Goal: Obtain resource: Download file/media

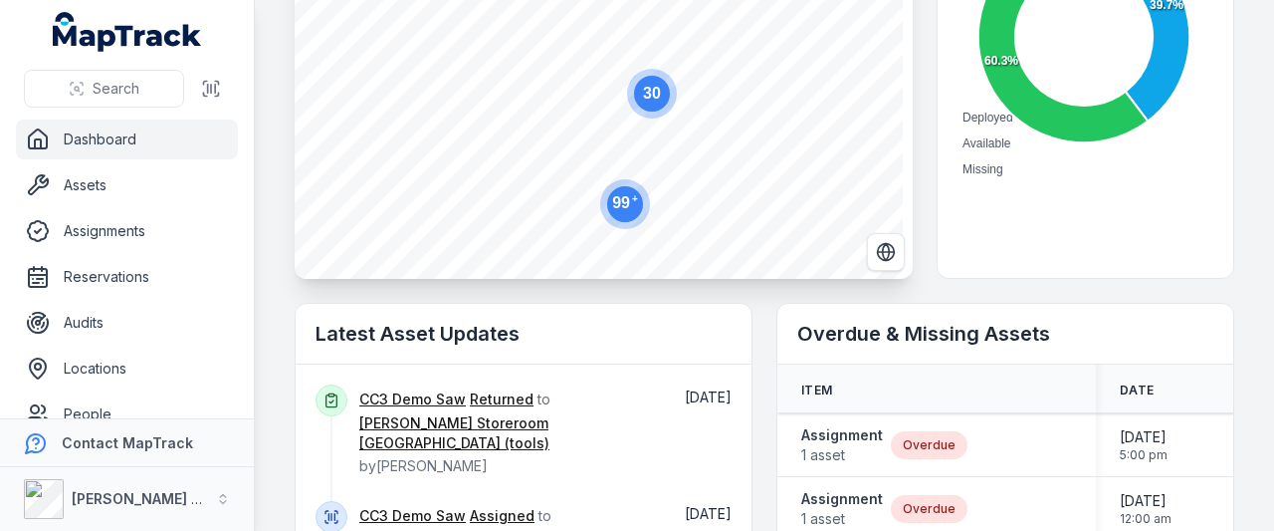
scroll to position [100, 0]
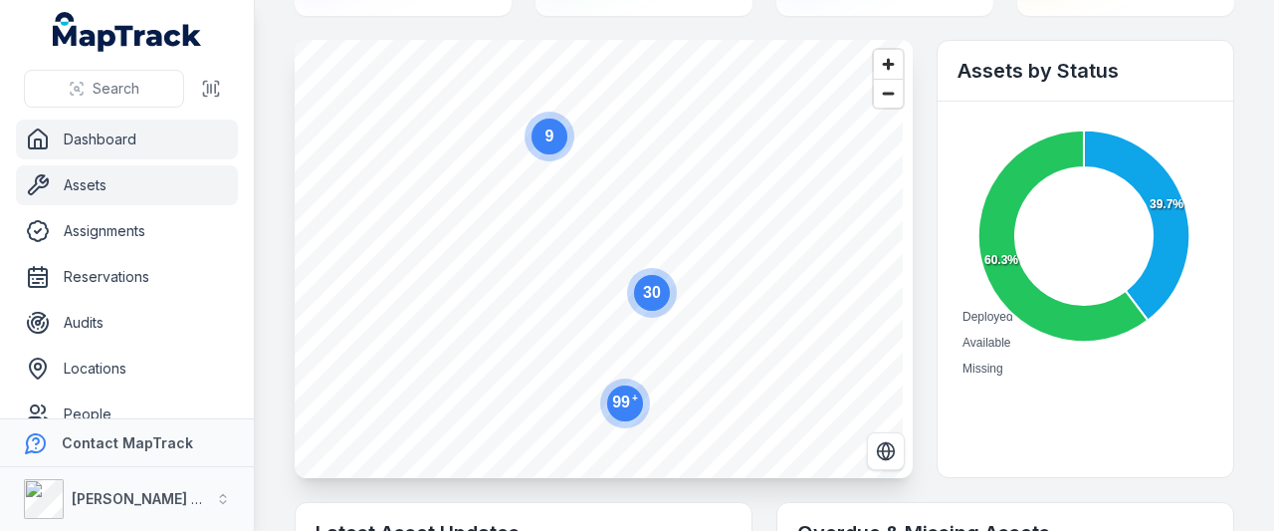
click at [85, 188] on link "Assets" at bounding box center [127, 185] width 222 height 40
click at [88, 187] on link "Assets" at bounding box center [127, 185] width 222 height 40
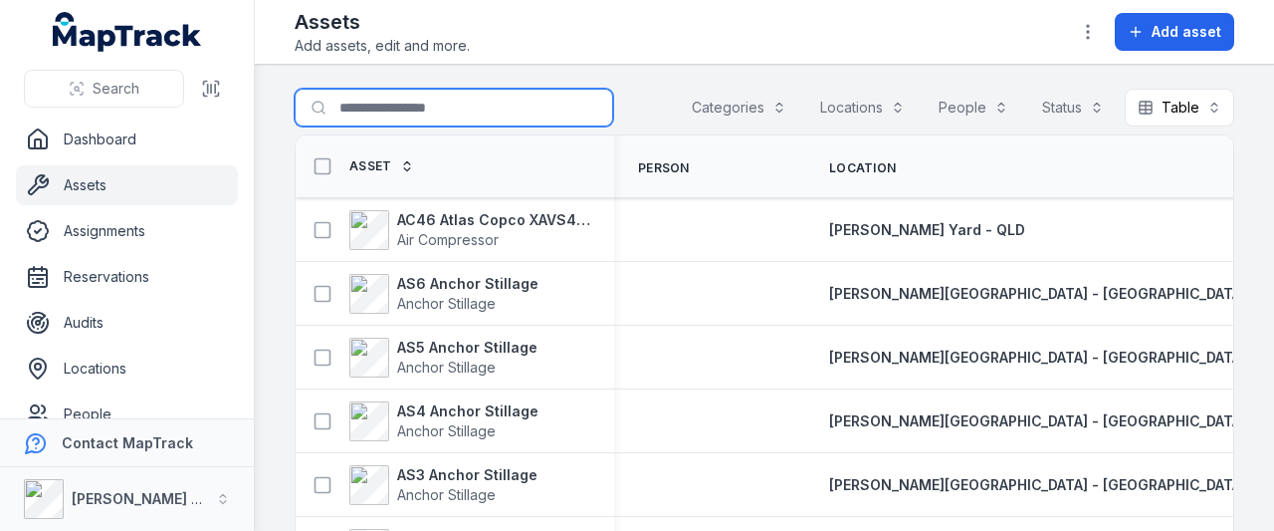
click at [434, 111] on input "Search for assets" at bounding box center [454, 108] width 319 height 38
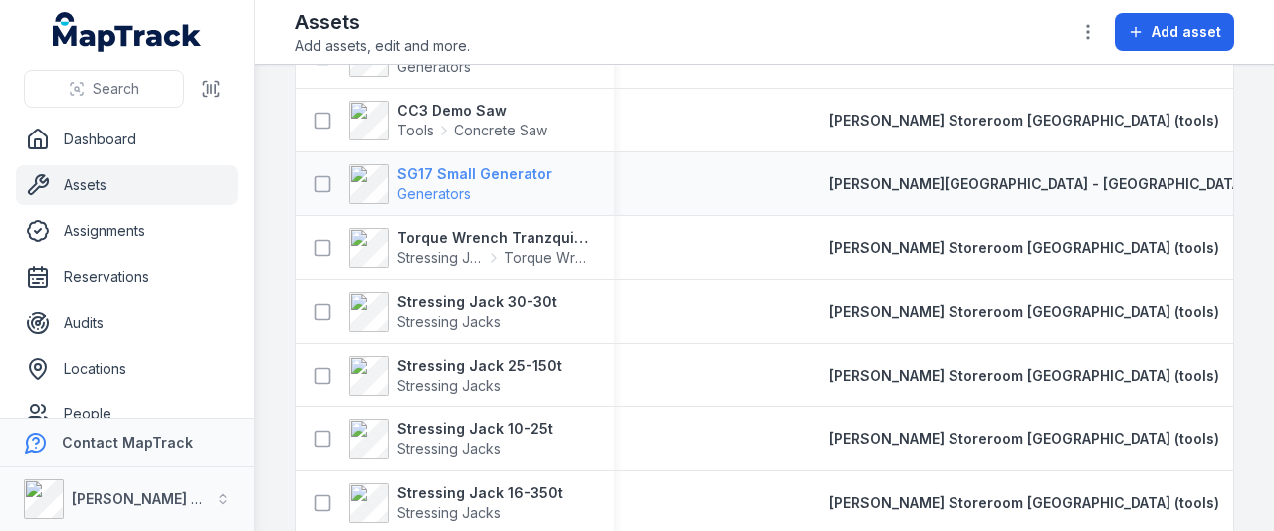
scroll to position [199, 0]
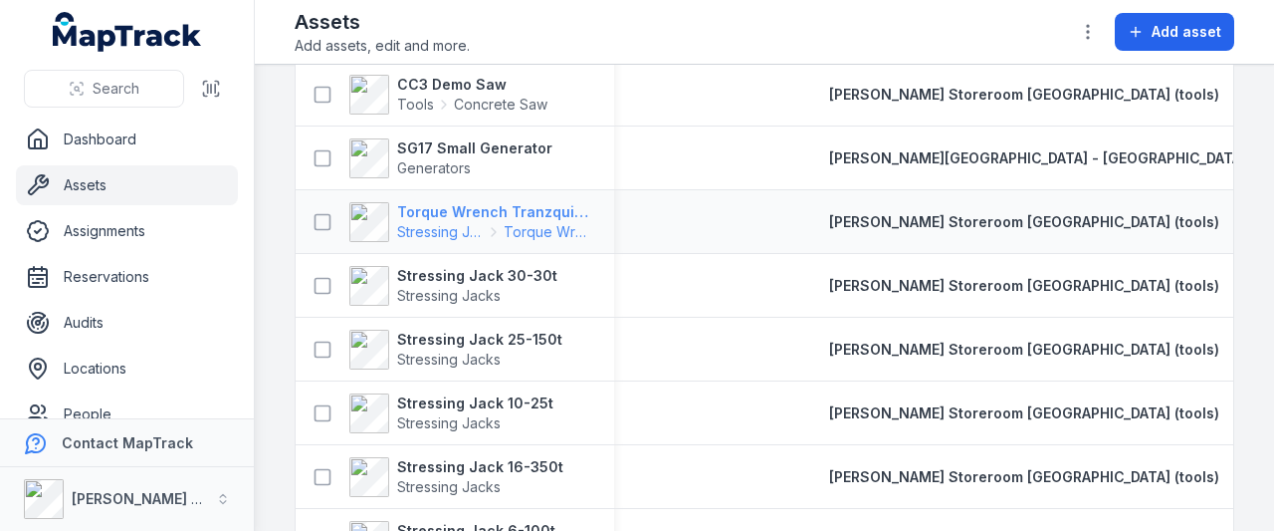
type input "*****"
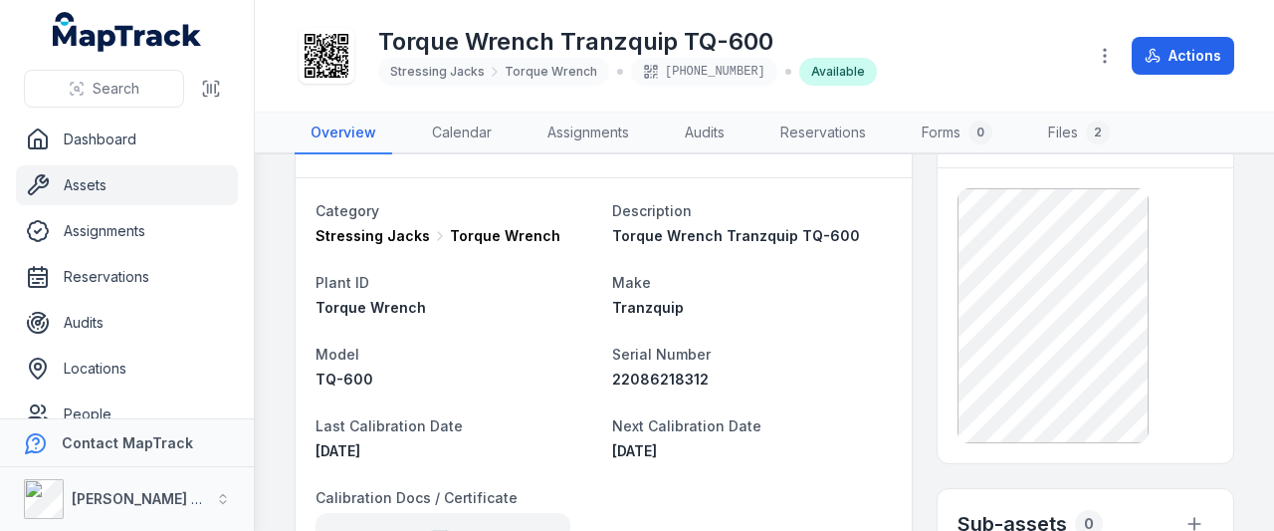
scroll to position [100, 0]
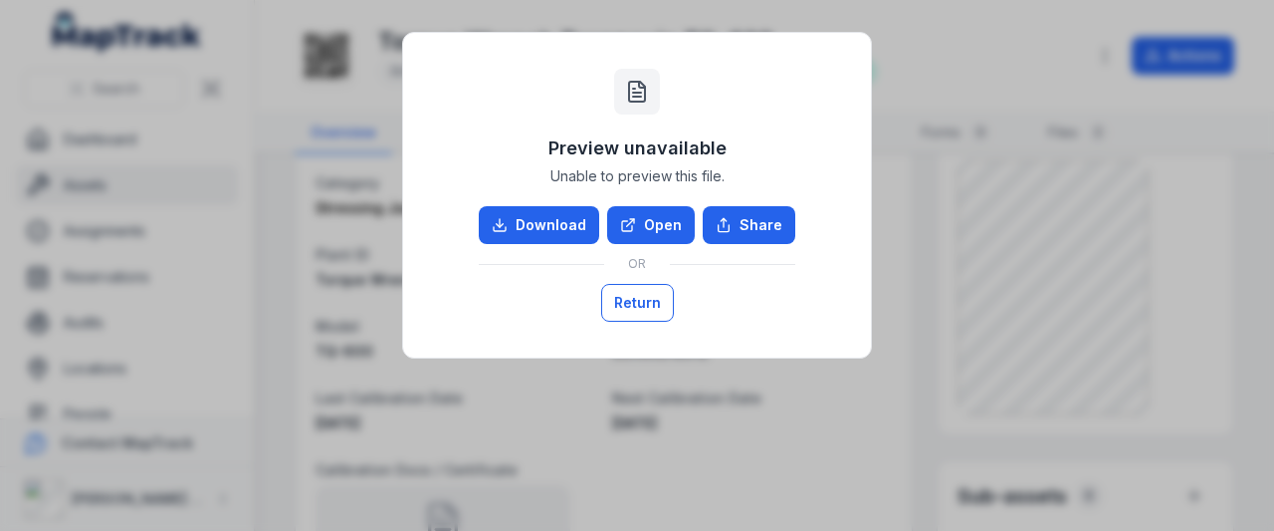
click at [648, 308] on button "Return" at bounding box center [637, 303] width 73 height 38
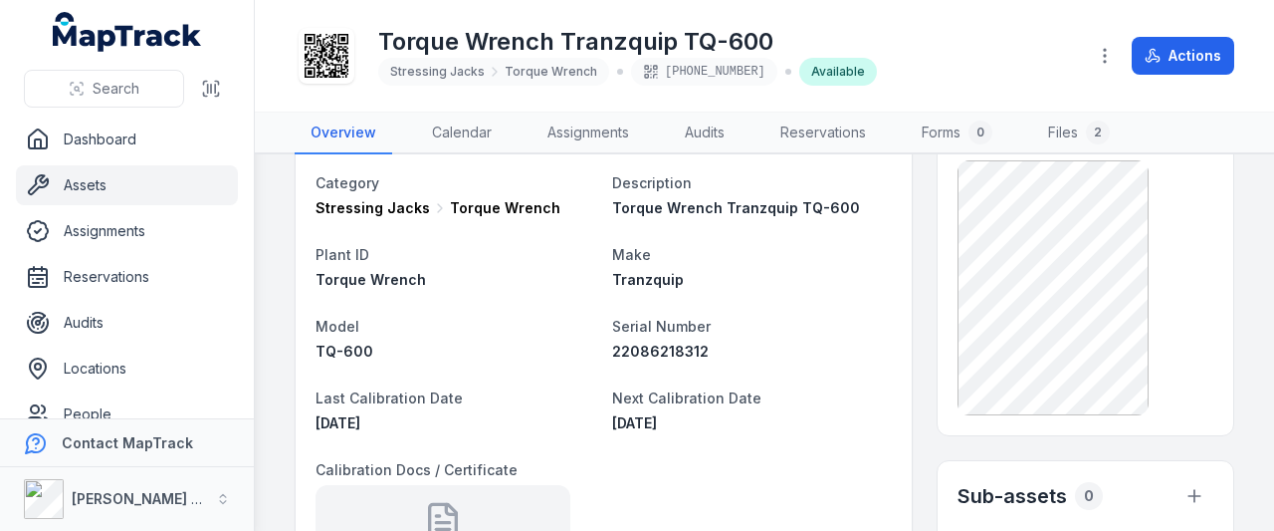
scroll to position [299, 0]
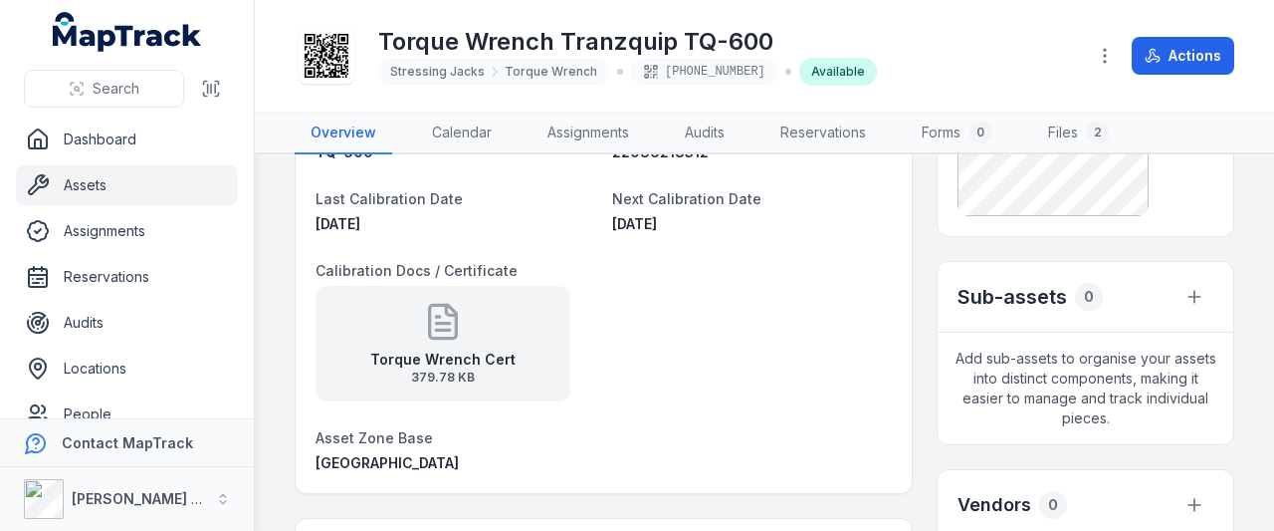
click at [393, 365] on strong "Torque Wrench Cert" at bounding box center [442, 359] width 145 height 20
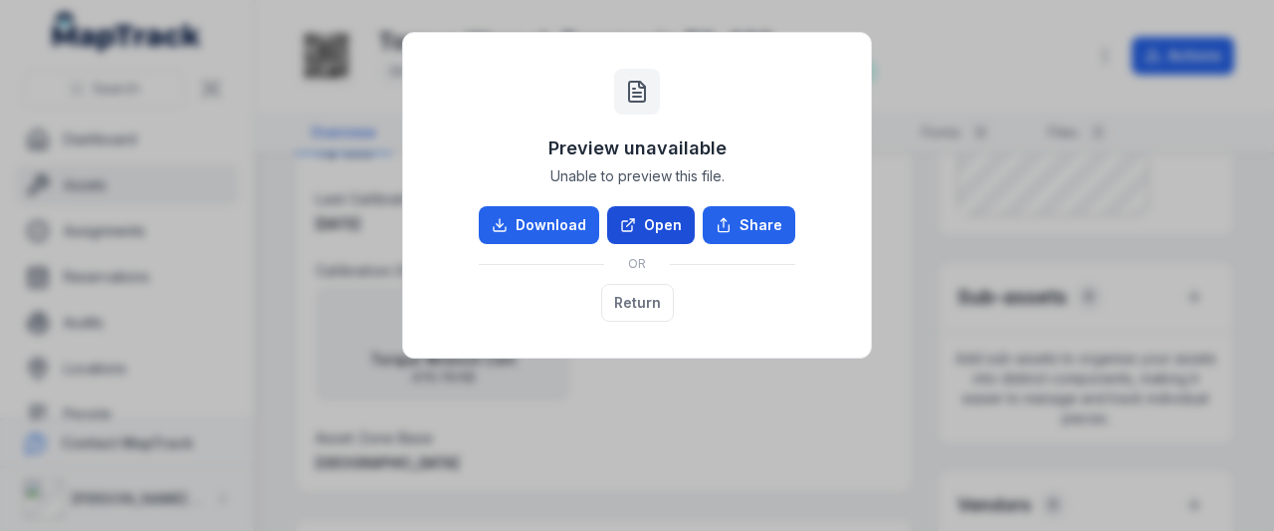
click at [634, 220] on icon at bounding box center [632, 221] width 4 height 4
click at [640, 304] on button "Return" at bounding box center [637, 303] width 73 height 38
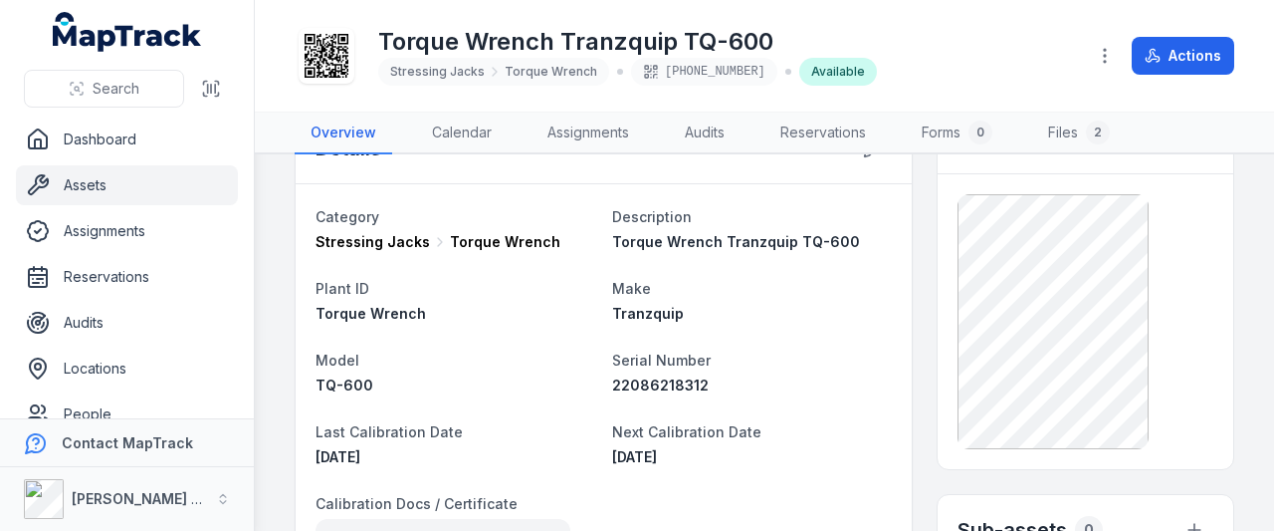
scroll to position [0, 0]
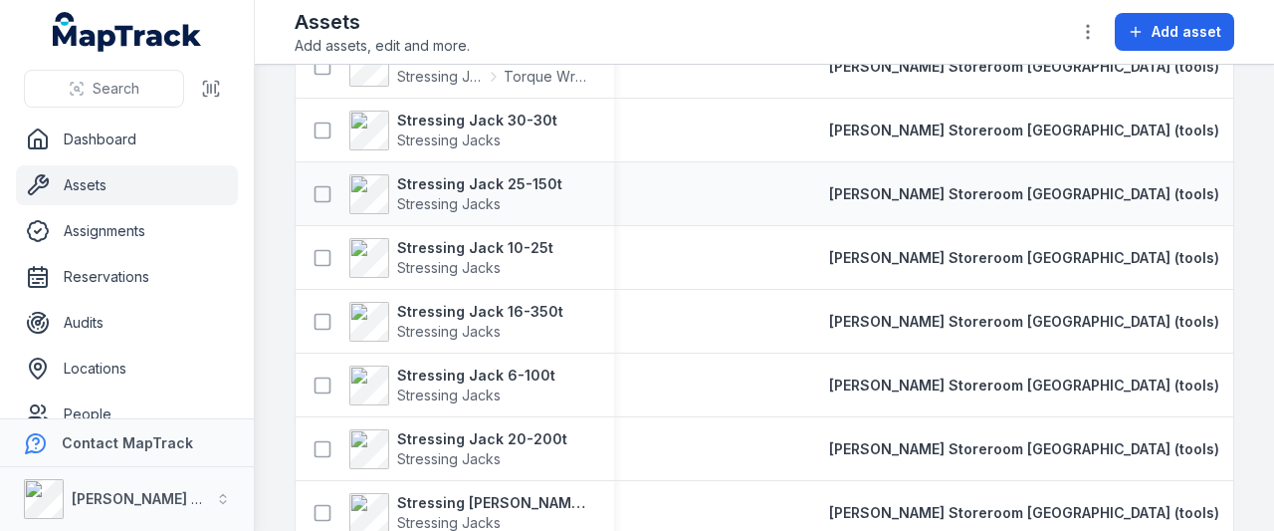
scroll to position [56, 0]
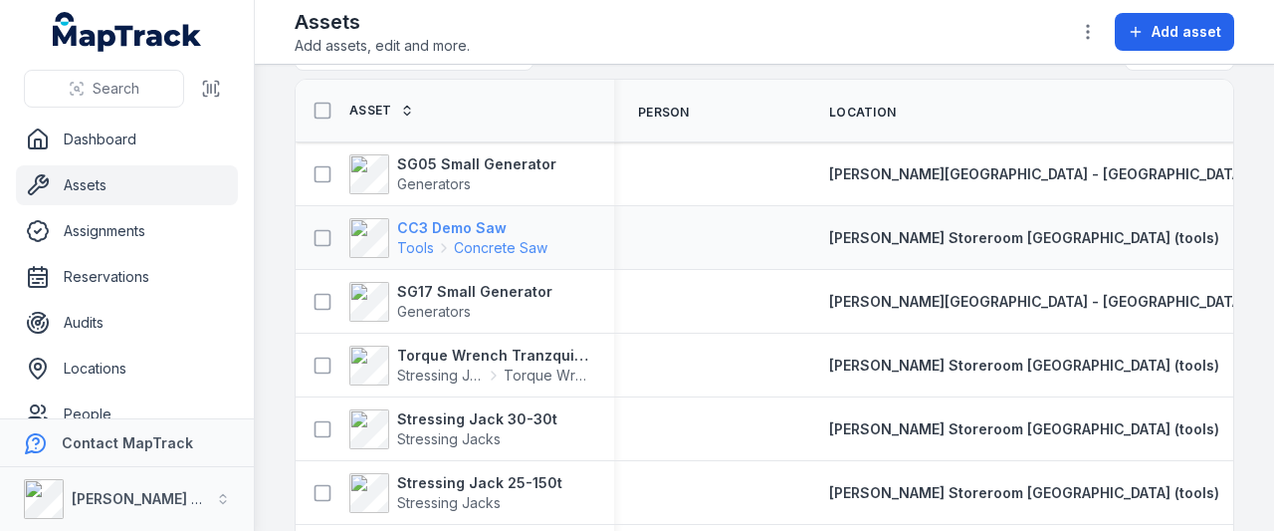
click at [480, 224] on strong "CC3 Demo Saw" at bounding box center [472, 228] width 150 height 20
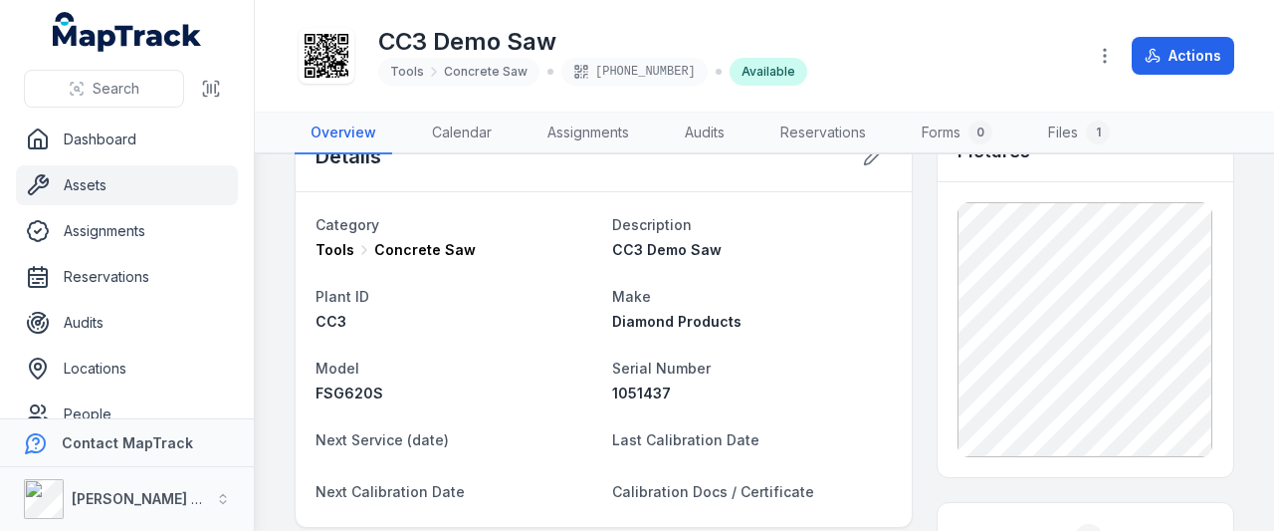
scroll to position [100, 0]
